Goal: Task Accomplishment & Management: Use online tool/utility

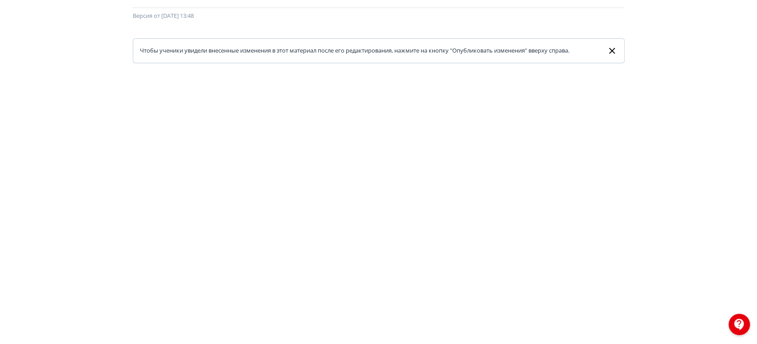
scroll to position [17, 0]
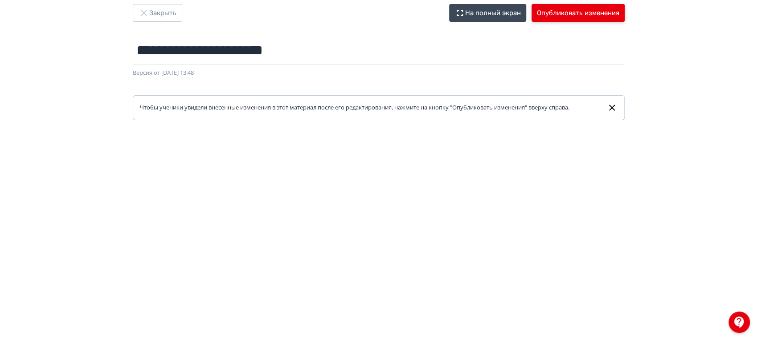
click at [575, 15] on button "Опубликовать изменения" at bounding box center [577, 13] width 93 height 18
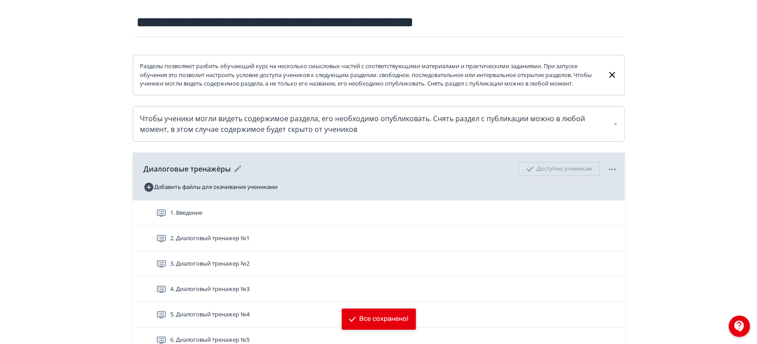
scroll to position [198, 0]
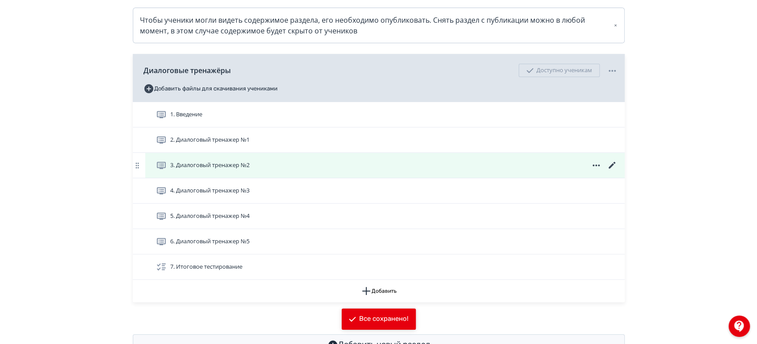
click at [281, 171] on div "3. Диалоговый тренажер №2" at bounding box center [386, 165] width 461 height 11
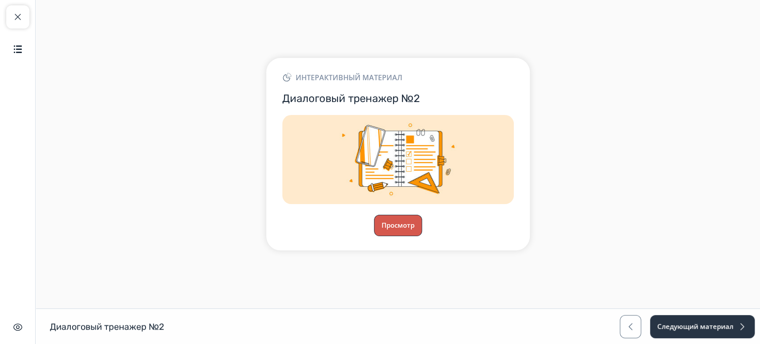
click at [403, 232] on button "Просмотр" at bounding box center [398, 225] width 48 height 21
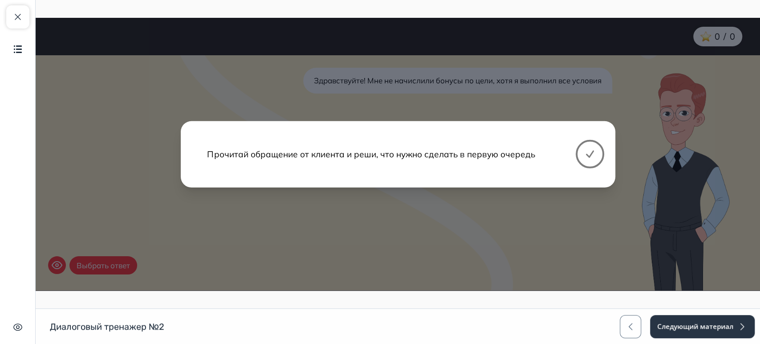
click at [587, 152] on icon at bounding box center [590, 154] width 11 height 11
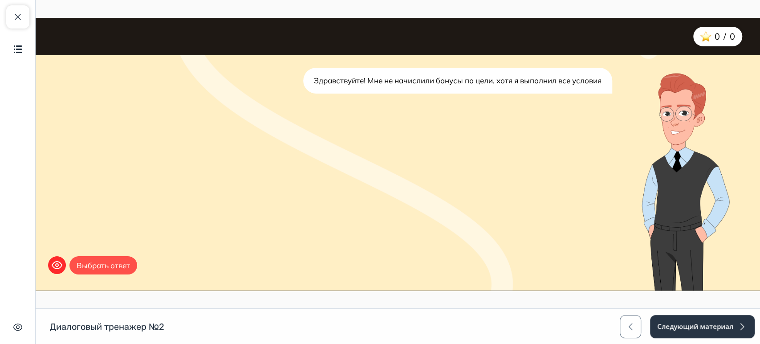
click at [120, 271] on button "Выбрать ответ" at bounding box center [103, 265] width 68 height 19
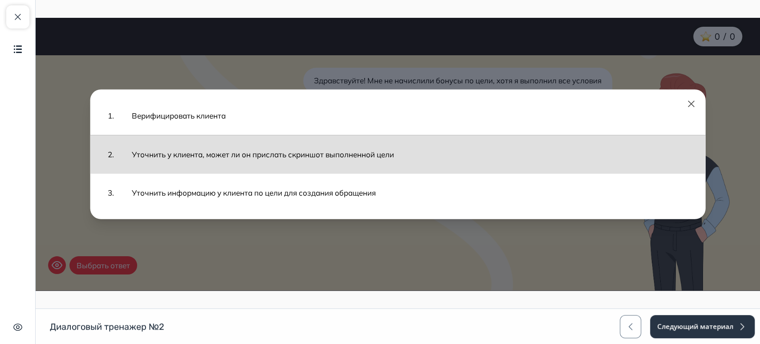
click at [305, 152] on button "Уточнить у клиента, может ли он прислать скриншот выполненной цели" at bounding box center [410, 153] width 574 height 29
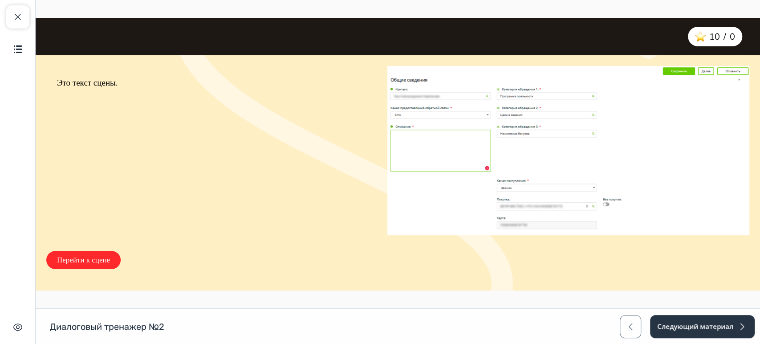
click at [530, 154] on img at bounding box center [568, 150] width 362 height 169
click at [563, 165] on img at bounding box center [568, 150] width 362 height 169
click at [395, 227] on img at bounding box center [568, 150] width 362 height 169
click at [107, 257] on button "Перейти к сцене" at bounding box center [83, 260] width 74 height 19
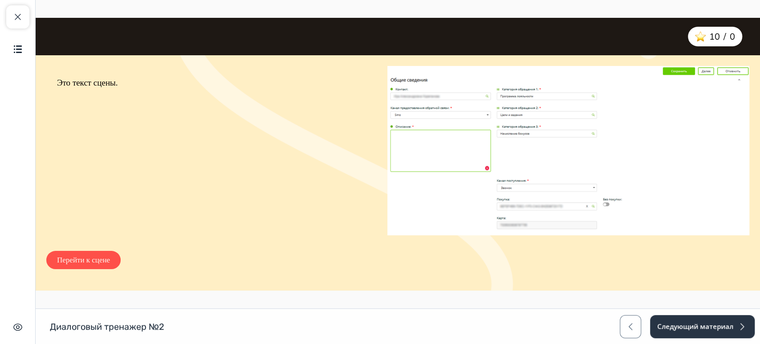
click at [84, 256] on button "Перейти к сцене" at bounding box center [83, 260] width 74 height 19
click at [8, 16] on button "Закрыть курс" at bounding box center [17, 16] width 23 height 23
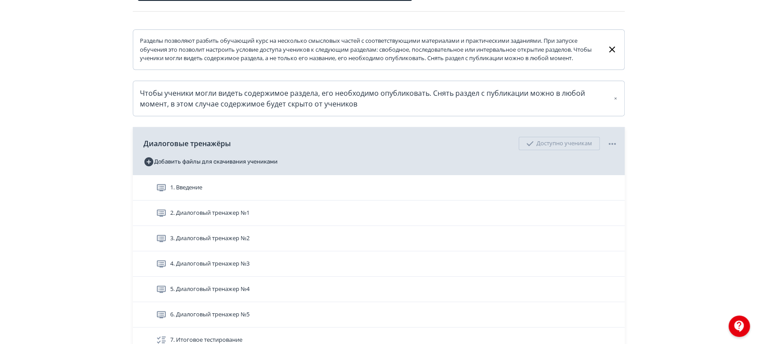
scroll to position [239, 0]
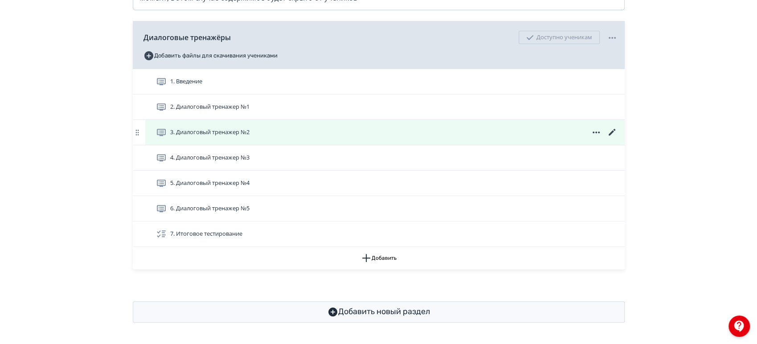
click at [610, 130] on icon at bounding box center [612, 132] width 11 height 11
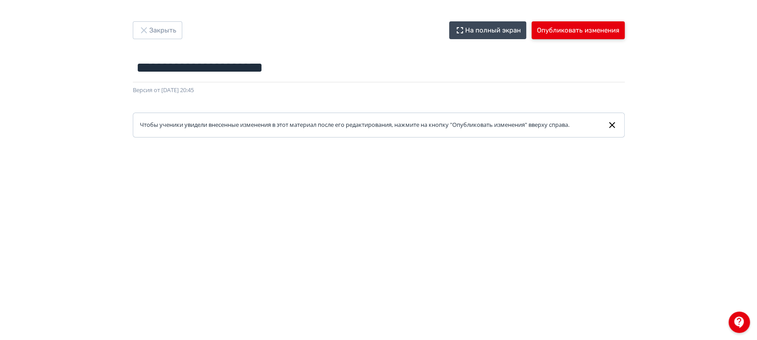
click at [563, 25] on button "Опубликовать изменения" at bounding box center [577, 30] width 93 height 18
click at [575, 33] on button "Опубликовать изменения" at bounding box center [577, 30] width 93 height 18
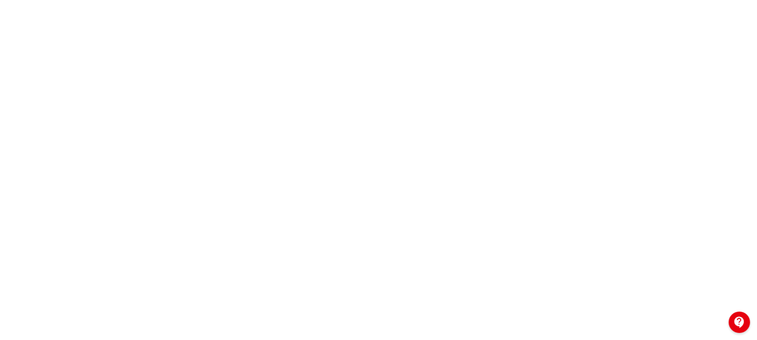
scroll to position [215, 0]
